Goal: Task Accomplishment & Management: Manage account settings

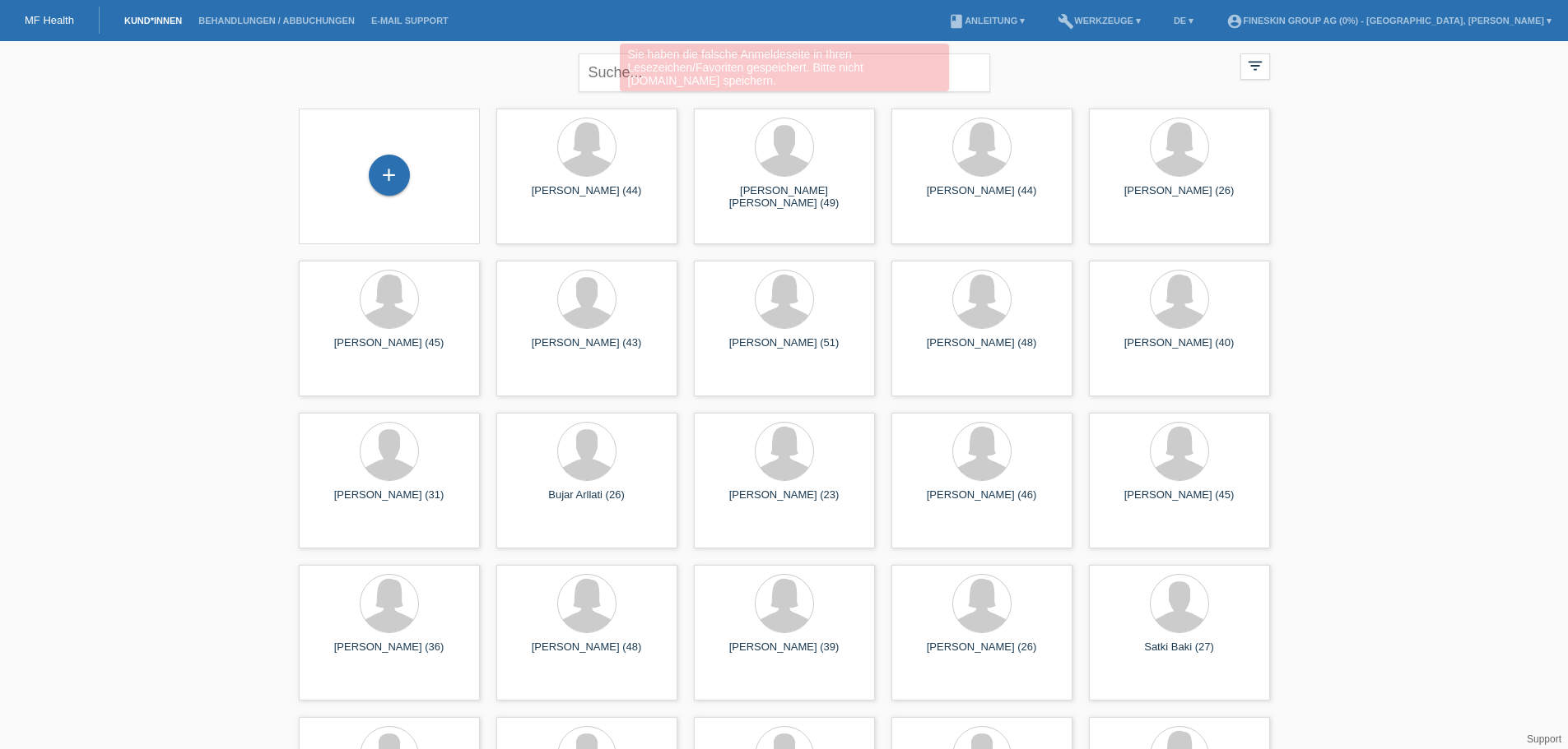
click at [607, 73] on div "Sie haben die falsche Anmeldeseite in Ihren Lesezeichen/Favoriten gespeichert. …" at bounding box center [784, 69] width 941 height 52
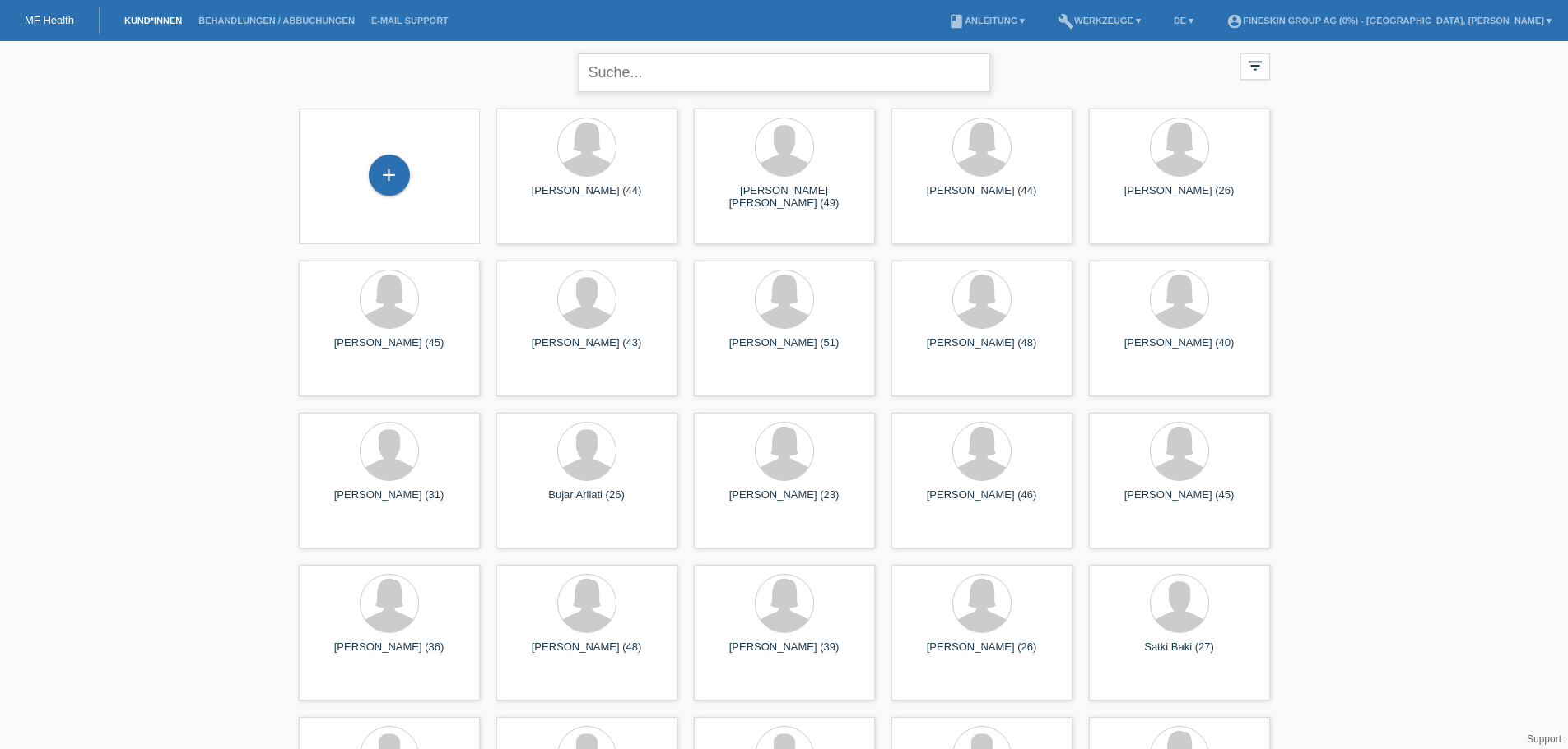
click at [630, 68] on input "text" at bounding box center [784, 73] width 411 height 38
type input "hyseni"
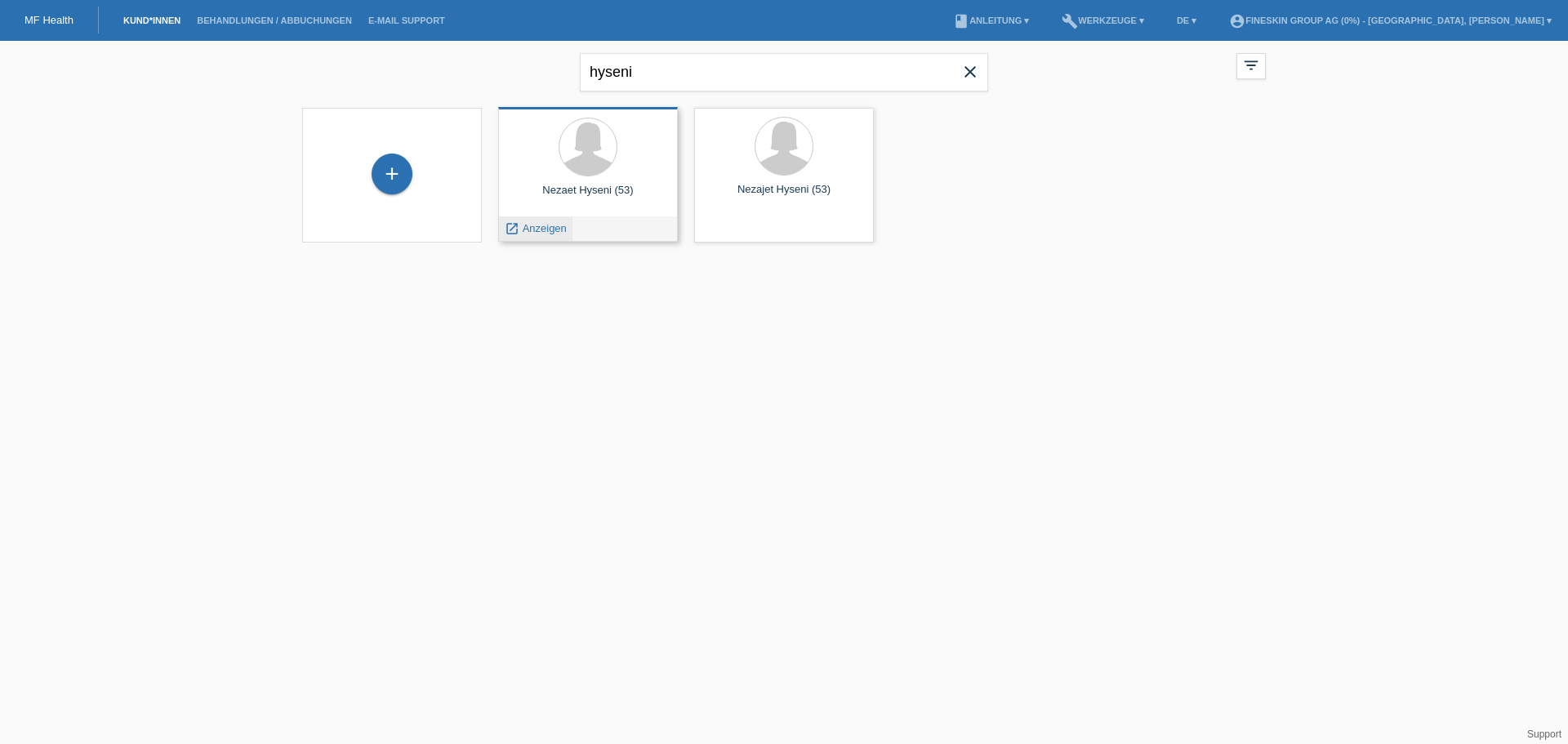
click at [548, 231] on span "Anzeigen" at bounding box center [545, 228] width 44 height 12
click at [577, 227] on div "launch Anzeigen" at bounding box center [588, 228] width 178 height 25
click at [566, 227] on span "Anzeigen" at bounding box center [545, 228] width 44 height 12
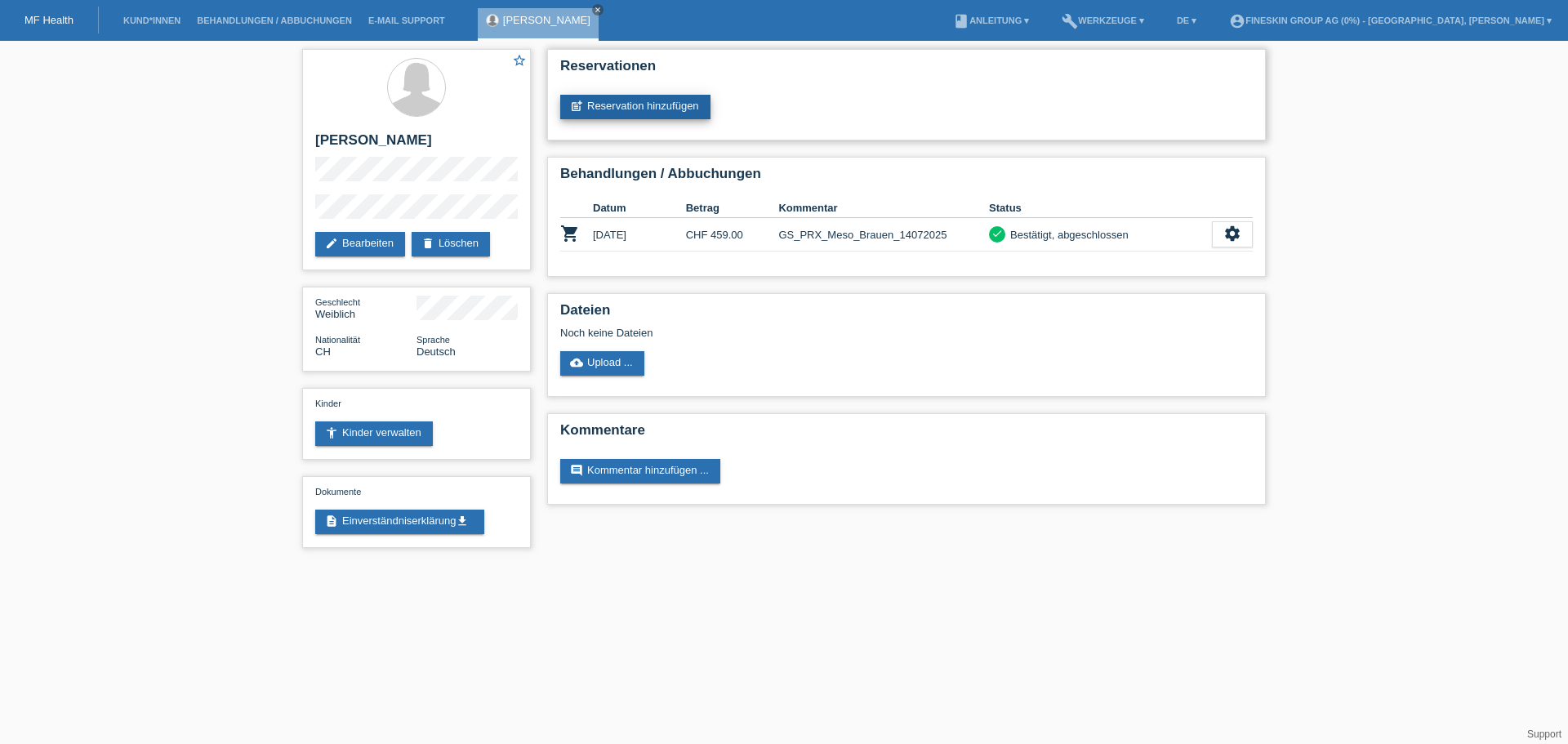
click at [637, 112] on link "post_add Reservation hinzufügen" at bounding box center [635, 107] width 150 height 25
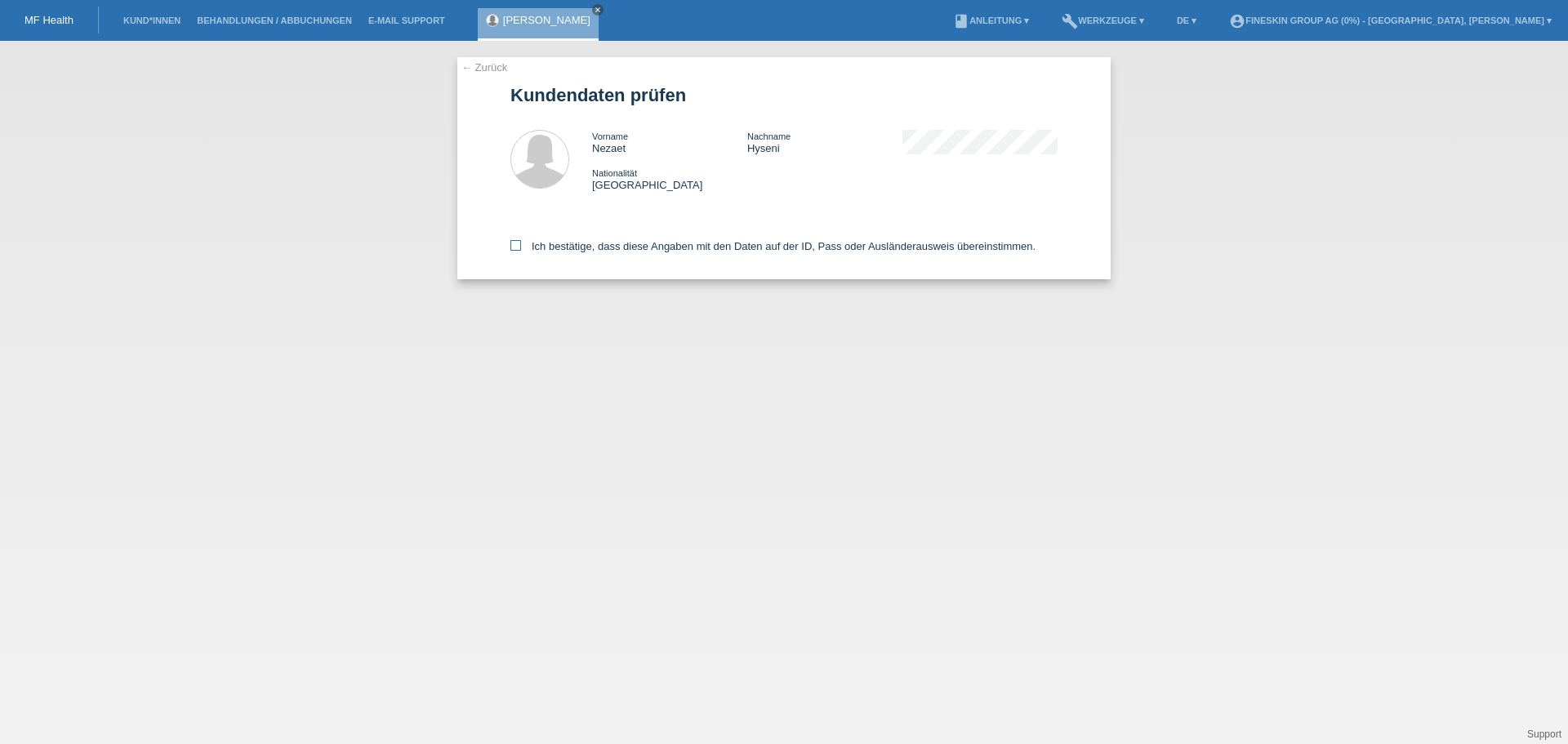
click at [554, 247] on label "Ich bestätige, dass diese Angaben mit den Daten auf der ID, Pass oder Ausländer…" at bounding box center [773, 246] width 525 height 12
click at [521, 247] on input "Ich bestätige, dass diese Angaben mit den Daten auf der ID, Pass oder Ausländer…" at bounding box center [515, 245] width 11 height 11
checkbox input "true"
click at [593, 8] on icon "close" at bounding box center [598, 10] width 8 height 8
click at [140, 18] on link "Kund*innen" at bounding box center [152, 20] width 74 height 10
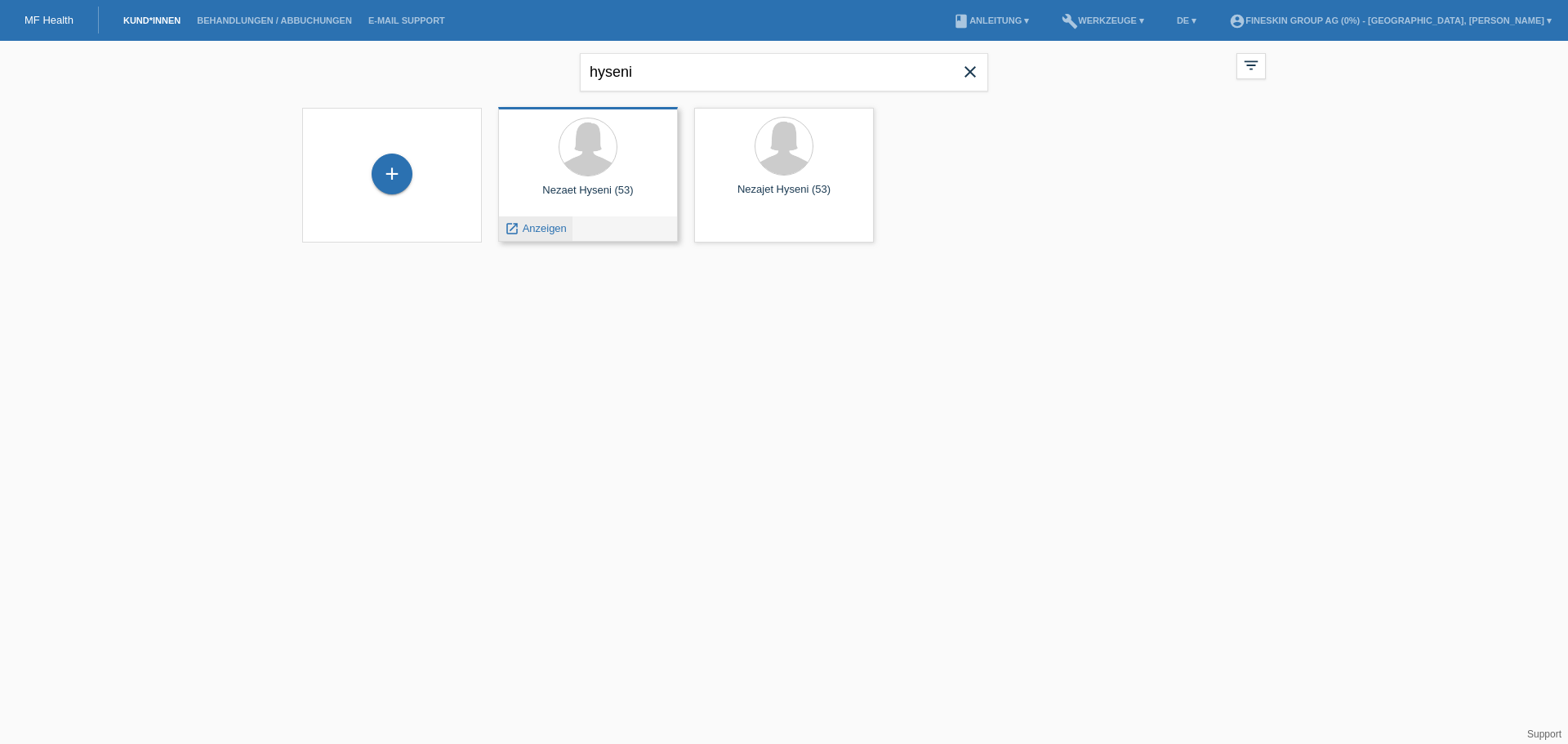
click at [542, 230] on span "Anzeigen" at bounding box center [545, 228] width 44 height 12
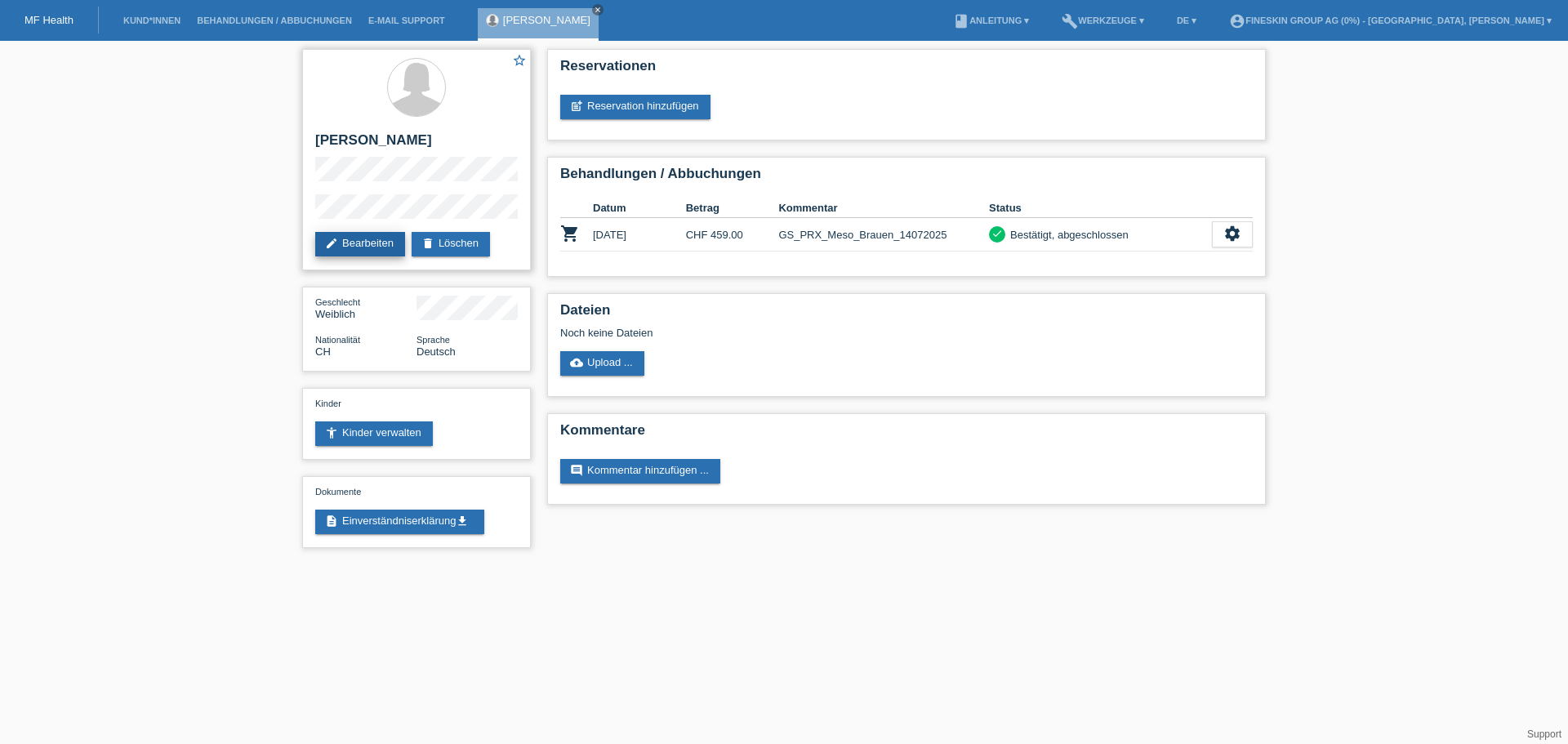
click at [379, 251] on link "edit Bearbeiten" at bounding box center [360, 244] width 90 height 25
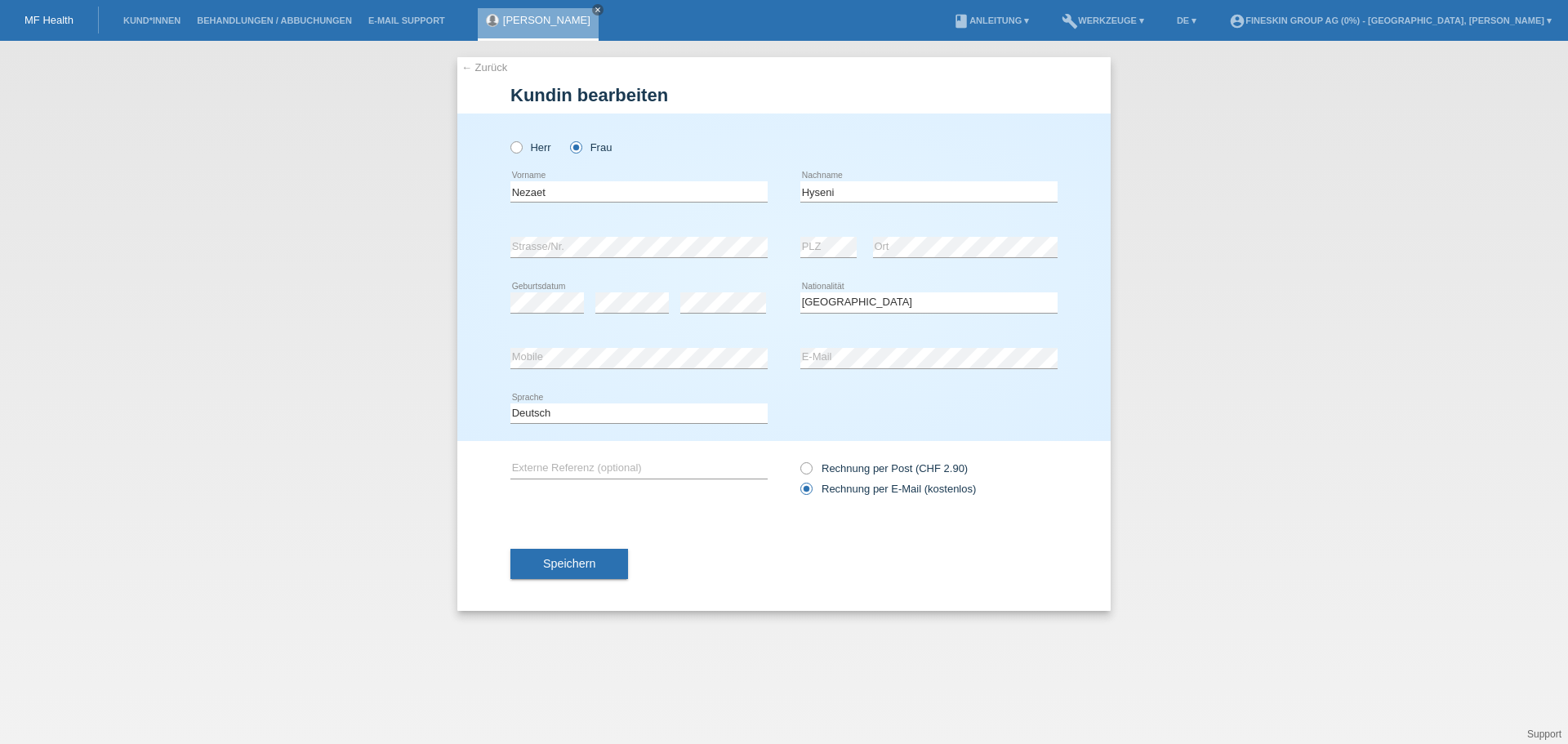
select select "CH"
click at [595, 561] on button "Speichern" at bounding box center [569, 564] width 118 height 31
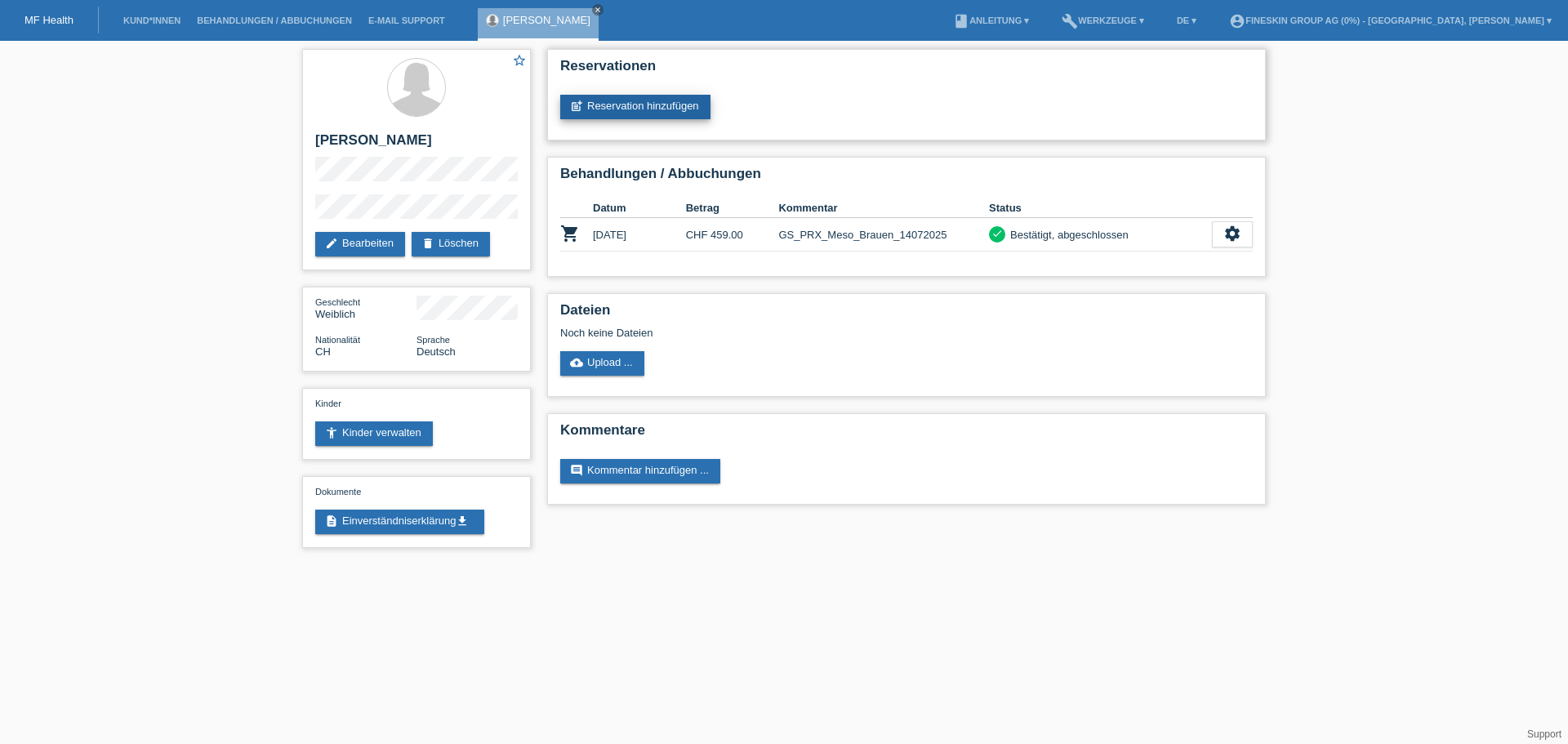
click at [615, 108] on link "post_add Reservation hinzufügen" at bounding box center [635, 107] width 150 height 25
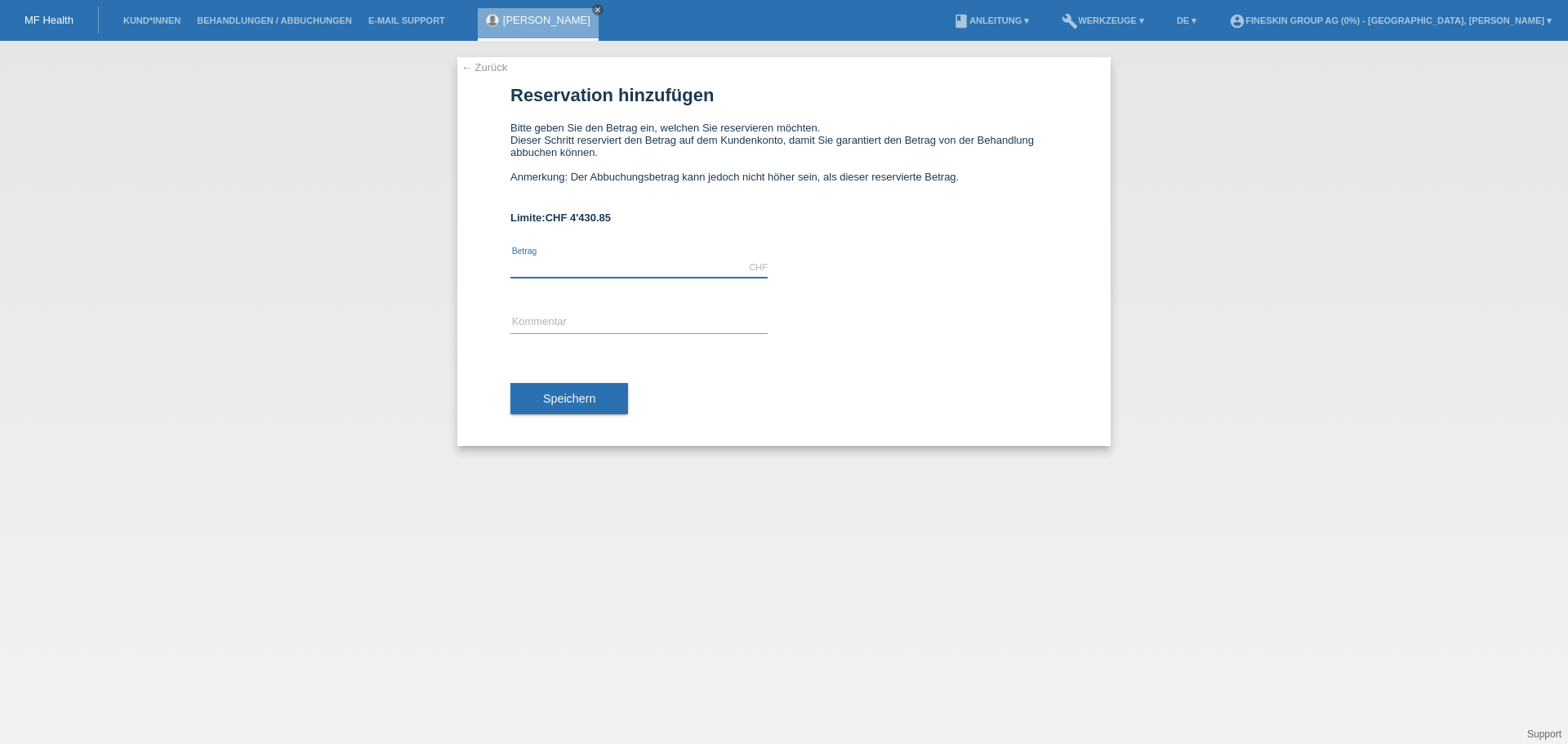
click at [559, 266] on input "text" at bounding box center [638, 268] width 257 height 20
type input "1940.00"
click at [536, 317] on input "text" at bounding box center [638, 323] width 257 height 20
type input "GS_[MEDICAL_DATA]_Filler_16092025"
click at [571, 397] on span "Speichern" at bounding box center [570, 398] width 53 height 13
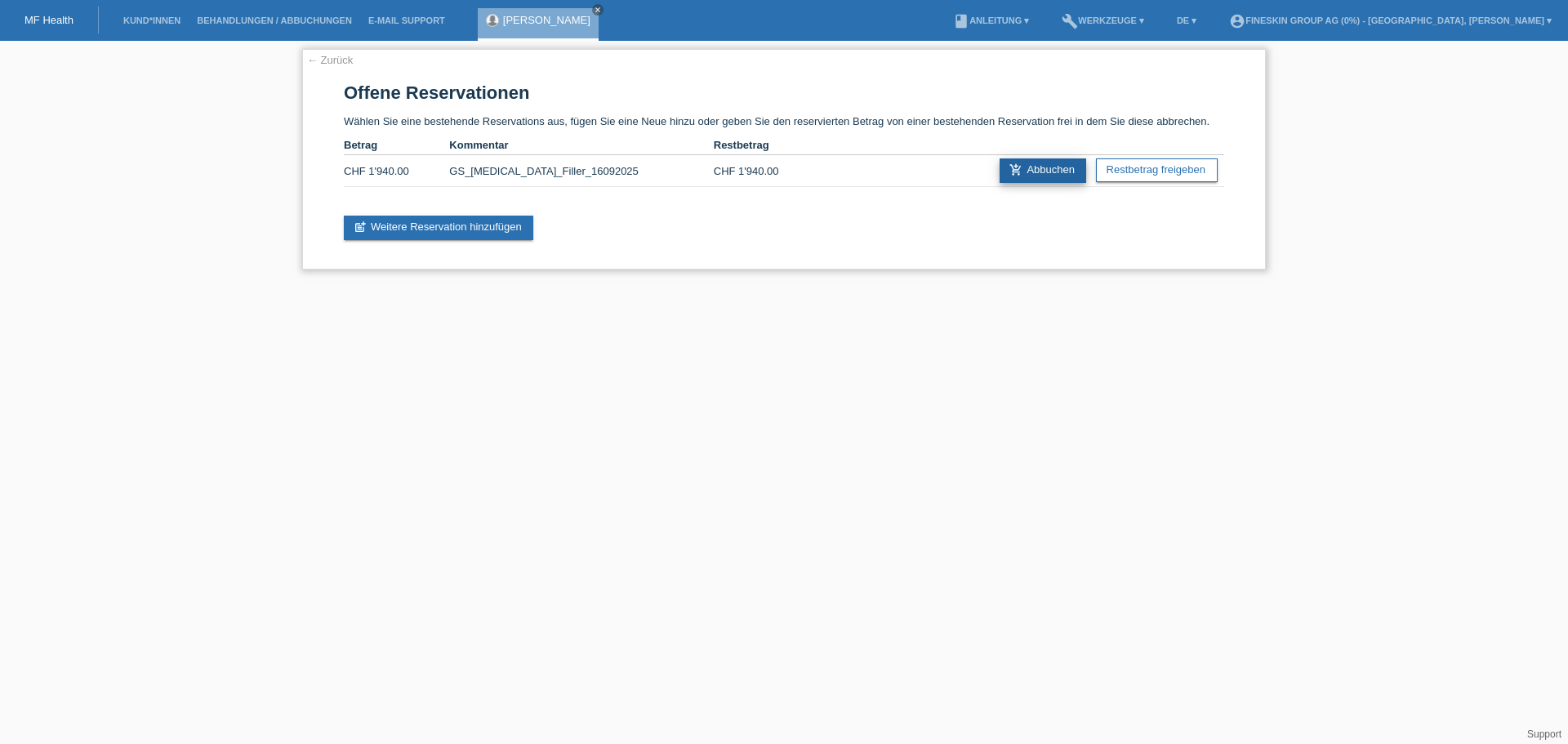
click at [1025, 171] on link "add_shopping_cart Abbuchen" at bounding box center [1043, 171] width 87 height 25
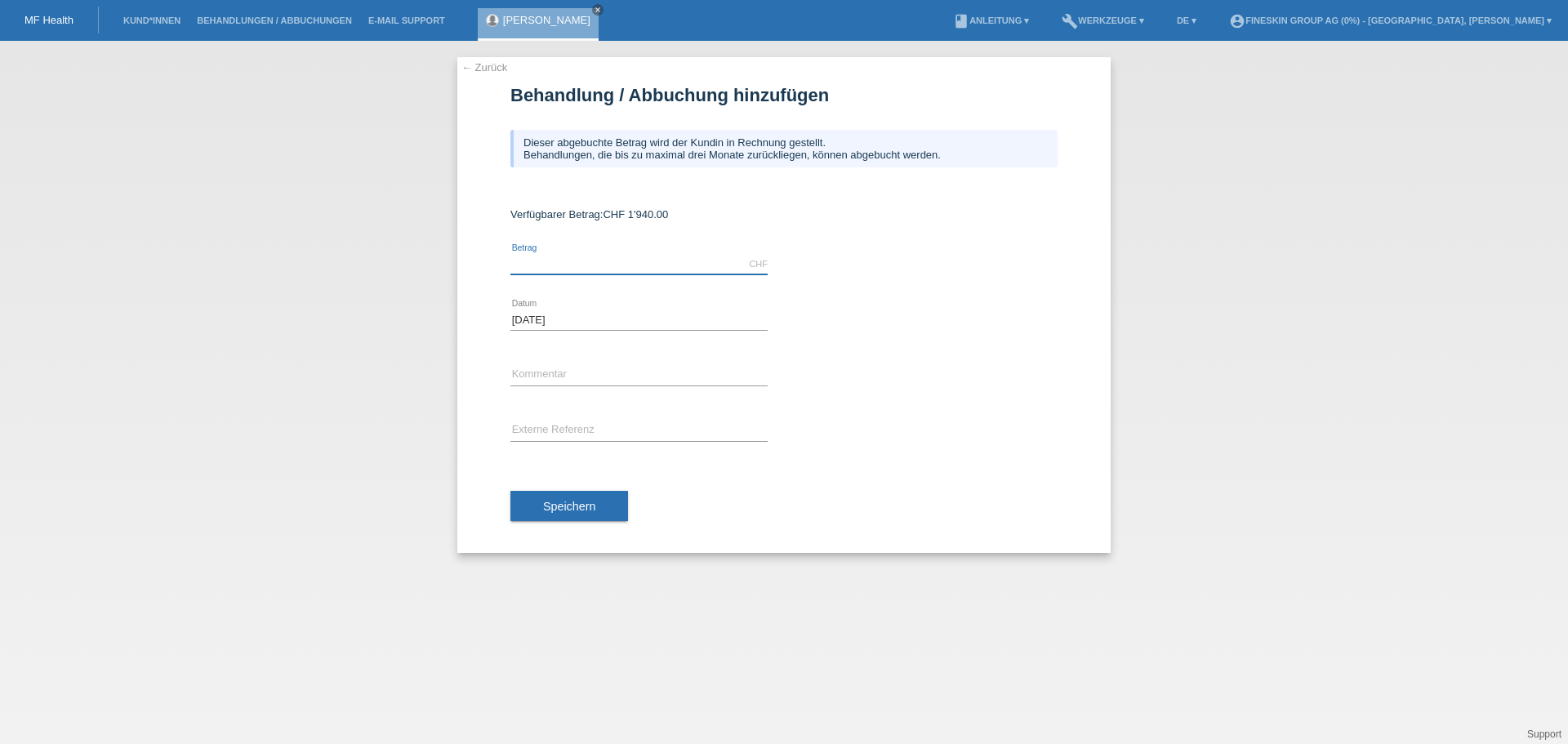
click at [616, 257] on input "text" at bounding box center [638, 264] width 257 height 20
type input "1940.00"
click at [536, 365] on input "text" at bounding box center [638, 375] width 257 height 20
type input "GS_[MEDICAL_DATA]_Filler_16092025"
click at [559, 502] on span "Speichern" at bounding box center [570, 506] width 53 height 13
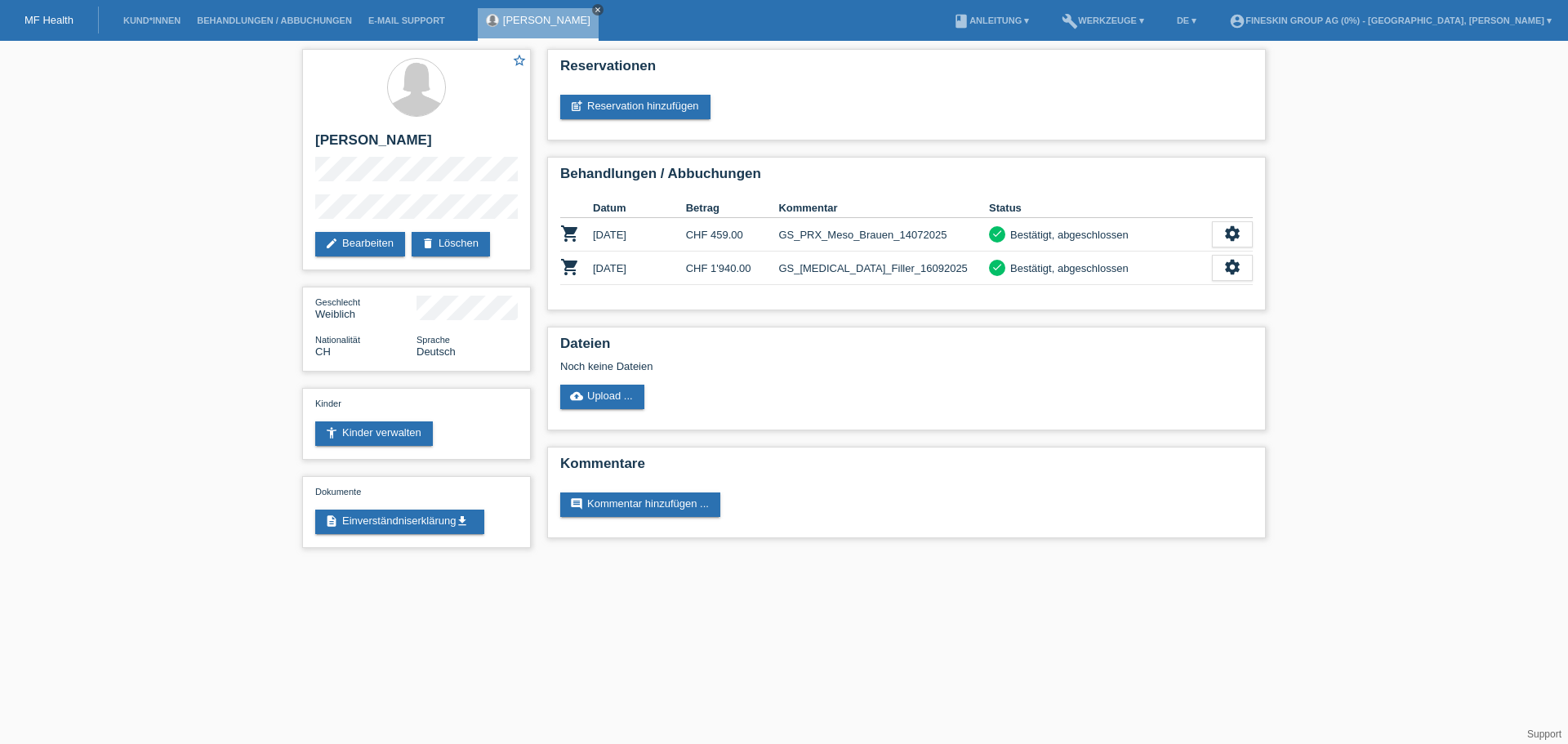
click at [593, 14] on link "close" at bounding box center [598, 9] width 11 height 11
click at [42, 13] on div "MF Health" at bounding box center [49, 20] width 98 height 27
